Goal: Transaction & Acquisition: Purchase product/service

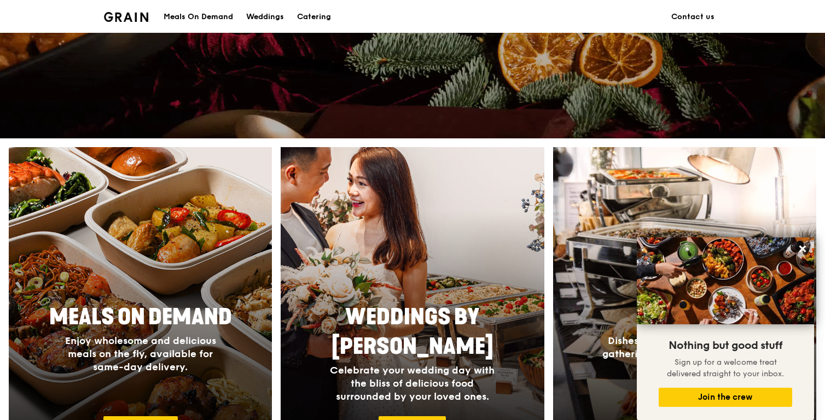
scroll to position [297, 0]
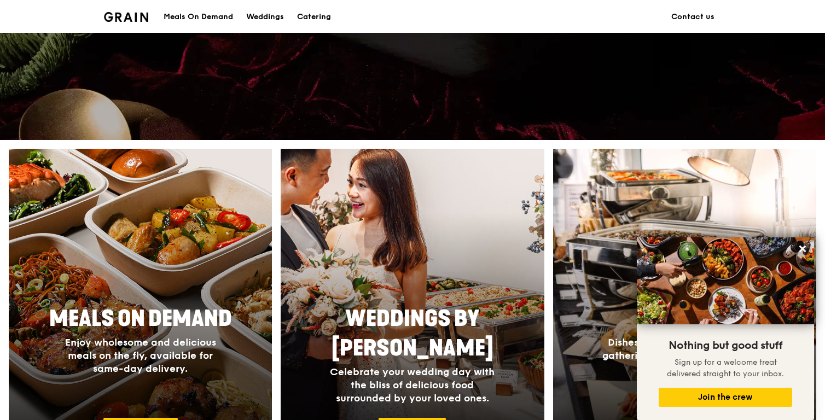
click at [186, 235] on div at bounding box center [140, 308] width 289 height 350
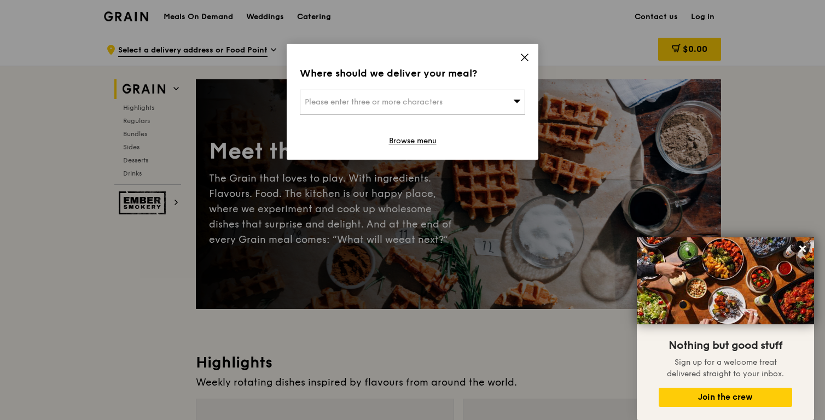
click at [521, 59] on icon at bounding box center [524, 57] width 10 height 10
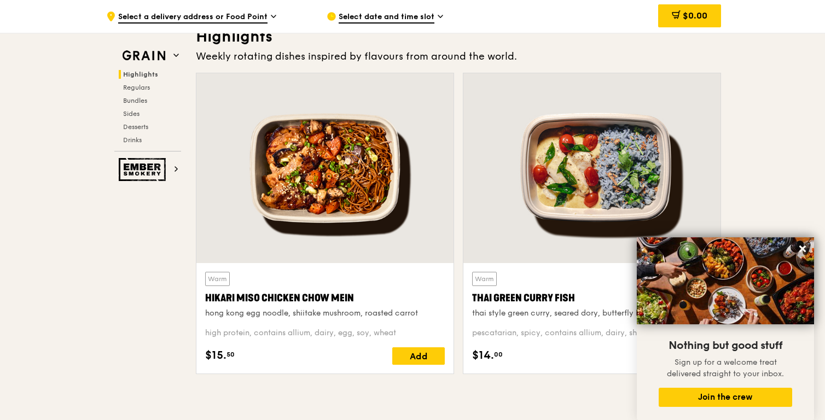
scroll to position [328, 0]
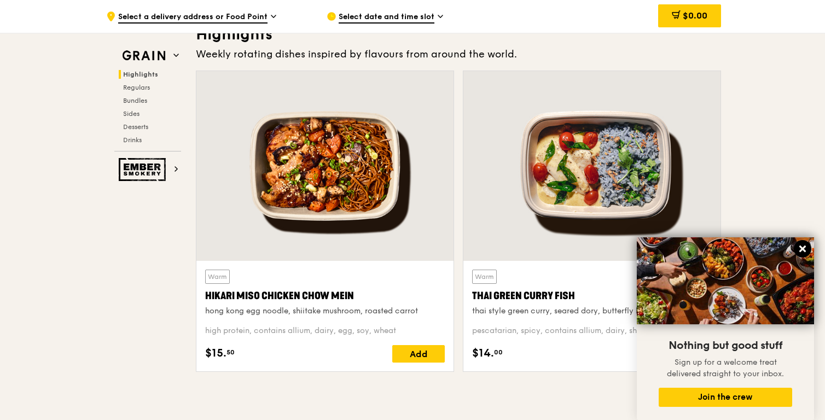
click at [801, 249] on icon at bounding box center [802, 249] width 7 height 7
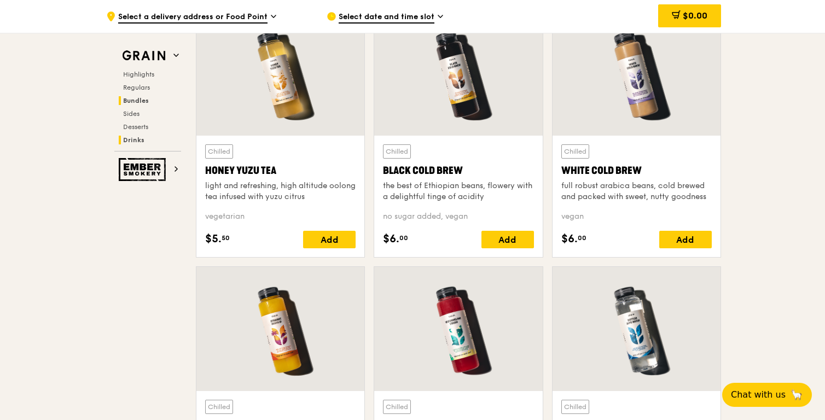
scroll to position [3828, 0]
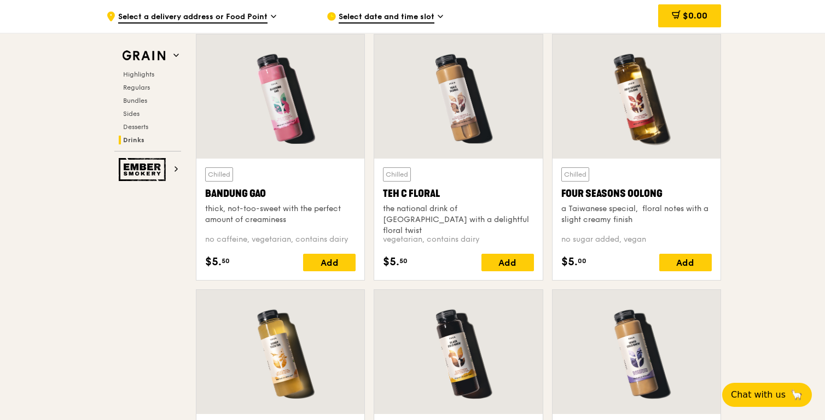
click at [139, 82] on div "Highlights Regulars Bundles Sides Desserts Drinks" at bounding box center [147, 107] width 67 height 74
click at [139, 85] on span "Regulars" at bounding box center [137, 88] width 29 height 8
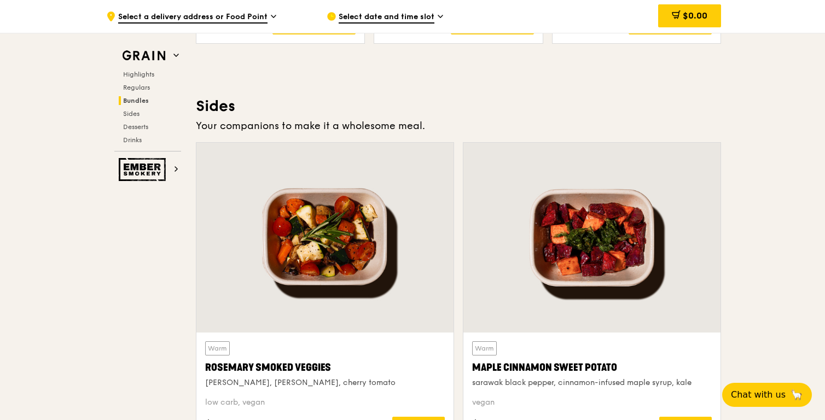
scroll to position [2450, 0]
